Goal: Check status

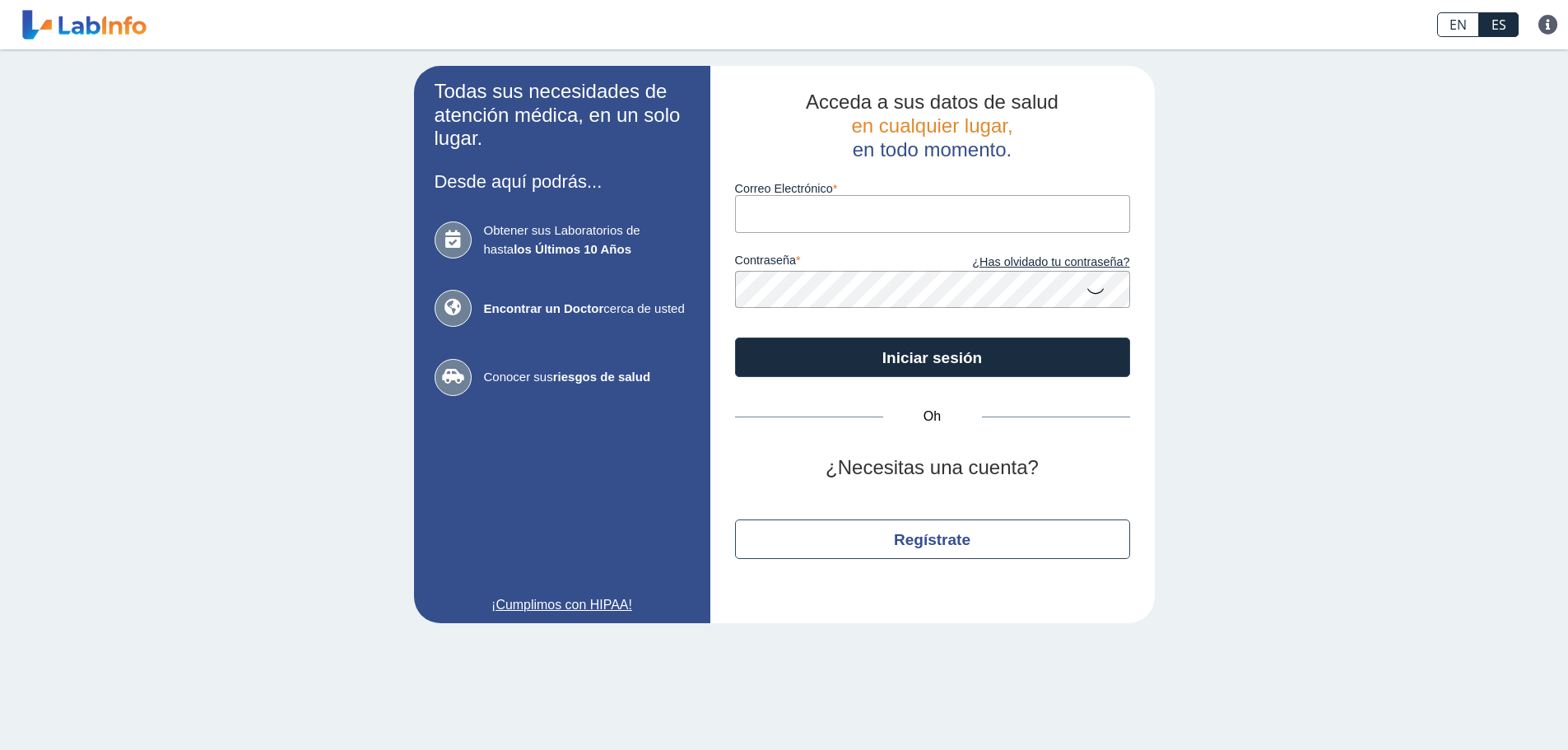
drag, startPoint x: 0, startPoint y: 0, endPoint x: 768, endPoint y: 197, distance: 792.9
click at [768, 197] on input "Correo Electrónico" at bounding box center [932, 213] width 395 height 37
type input "[EMAIL_ADDRESS][DOMAIN_NAME]"
click at [1087, 294] on icon at bounding box center [1095, 290] width 20 height 32
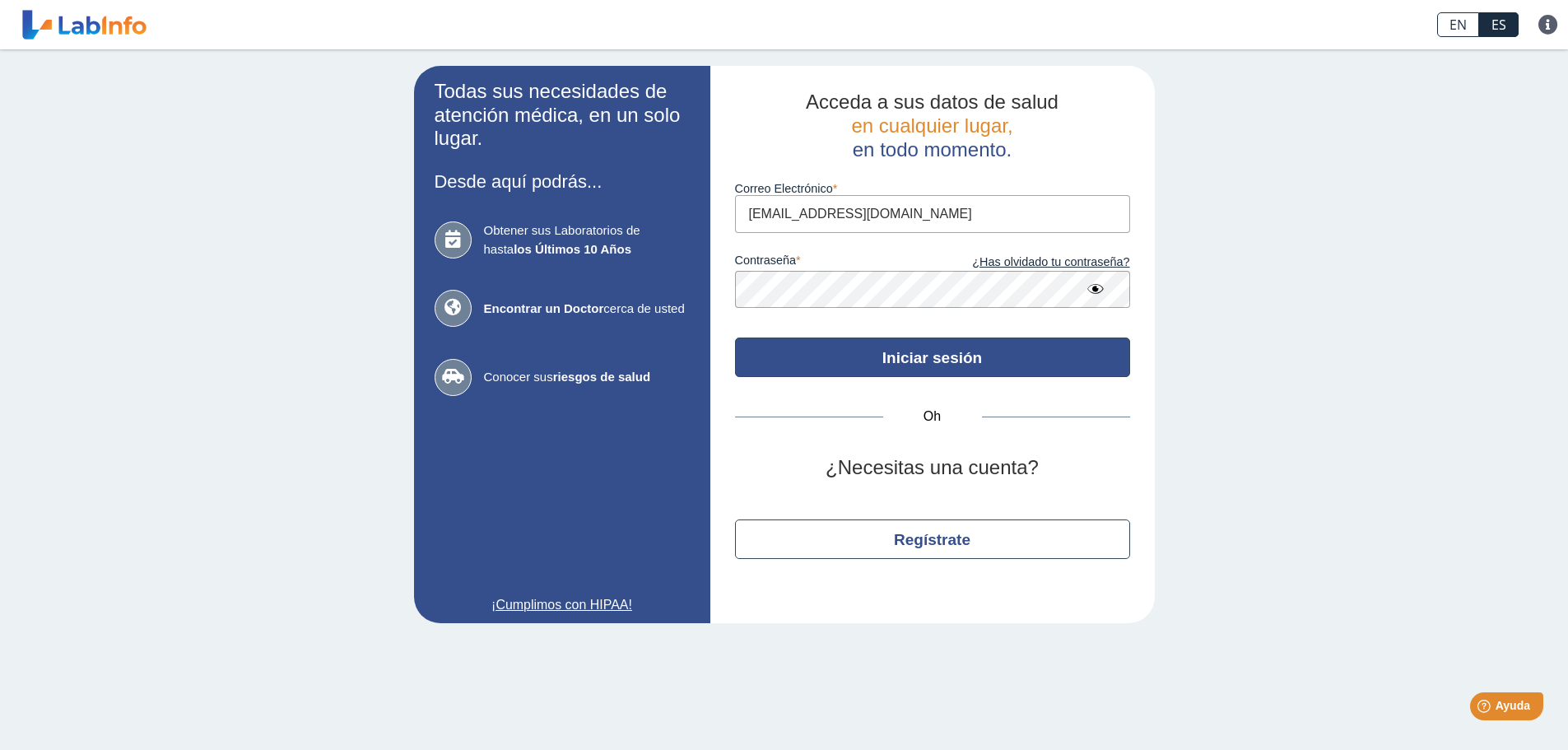
click at [1022, 354] on button "Iniciar sesión" at bounding box center [932, 356] width 395 height 39
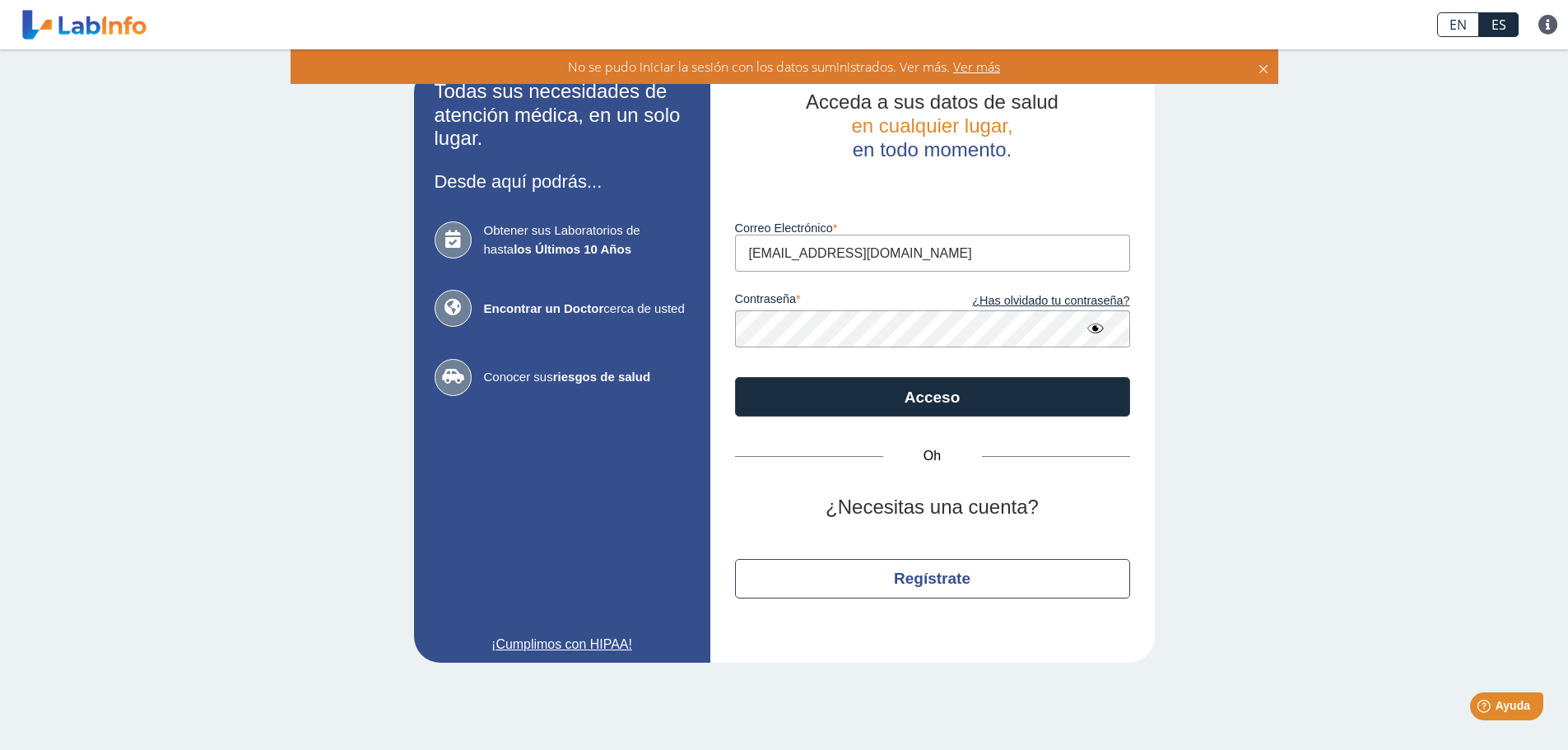
click at [723, 339] on div "Acceda a sus datos de salud en cualquier lugar, en todo momento. Luego de vario…" at bounding box center [932, 364] width 444 height 597
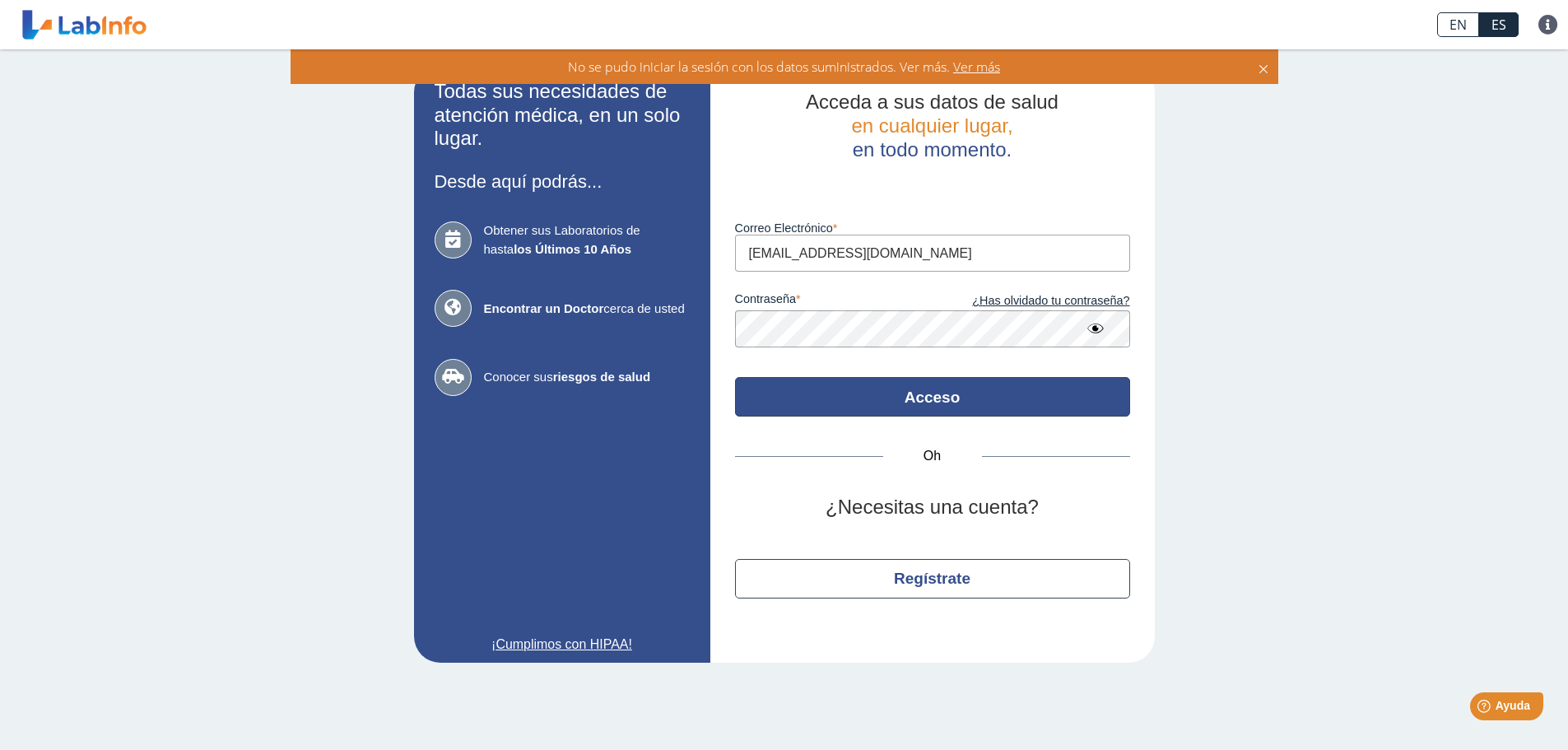
click at [924, 401] on font "Acceso" at bounding box center [933, 397] width 56 height 17
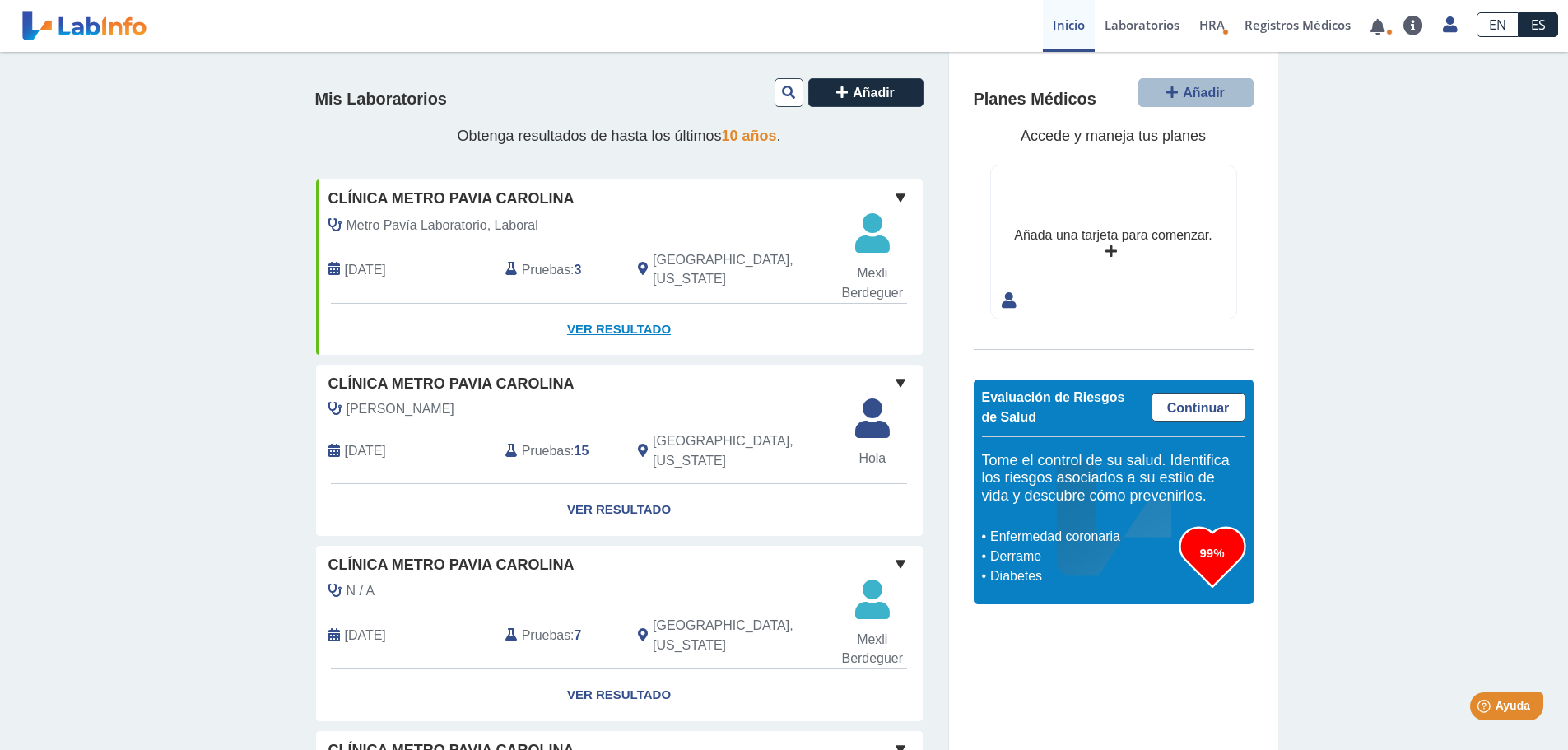
click at [597, 329] on font "Ver resultado" at bounding box center [619, 329] width 104 height 14
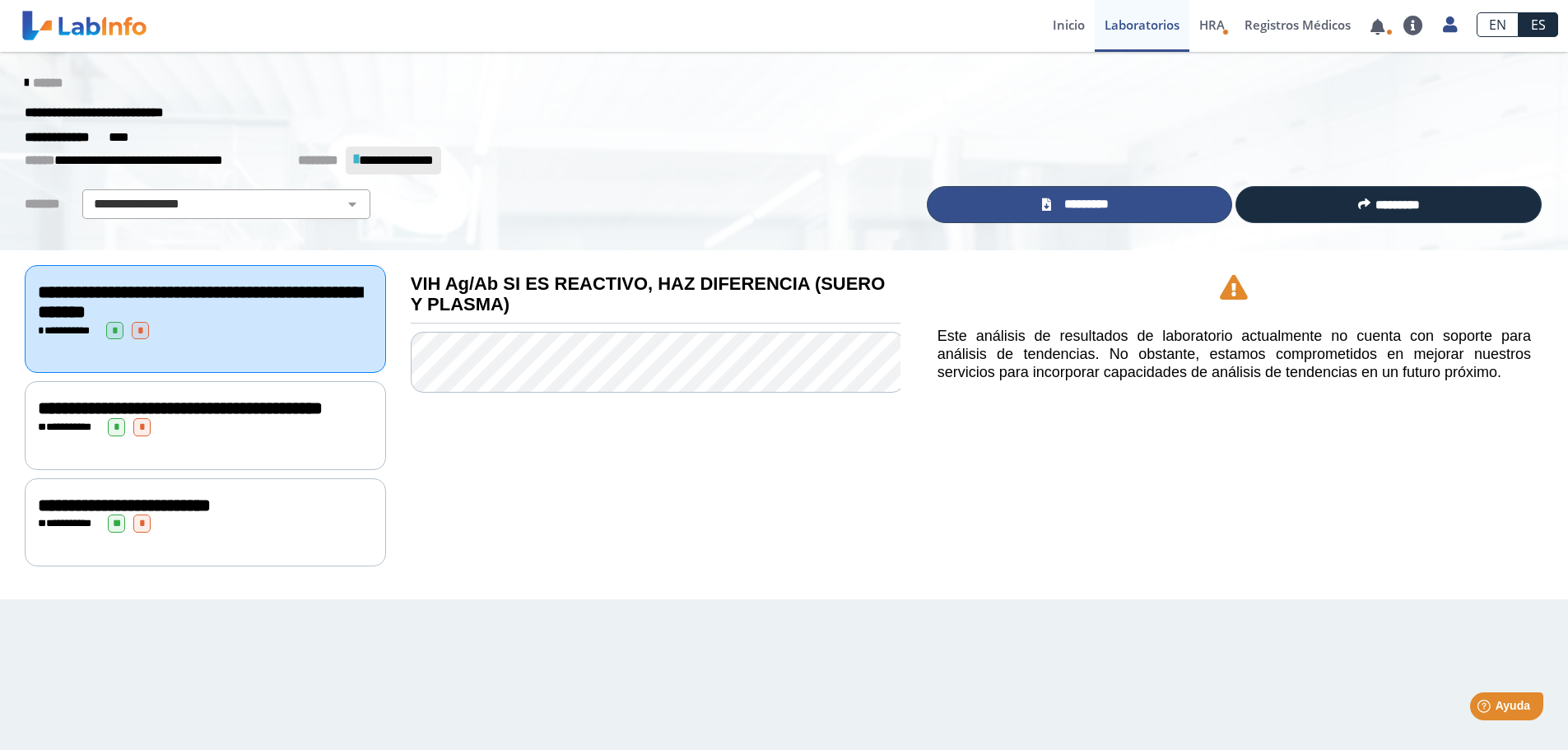
click at [1066, 206] on font "*********" at bounding box center [1086, 204] width 45 height 12
